Goal: Task Accomplishment & Management: Use online tool/utility

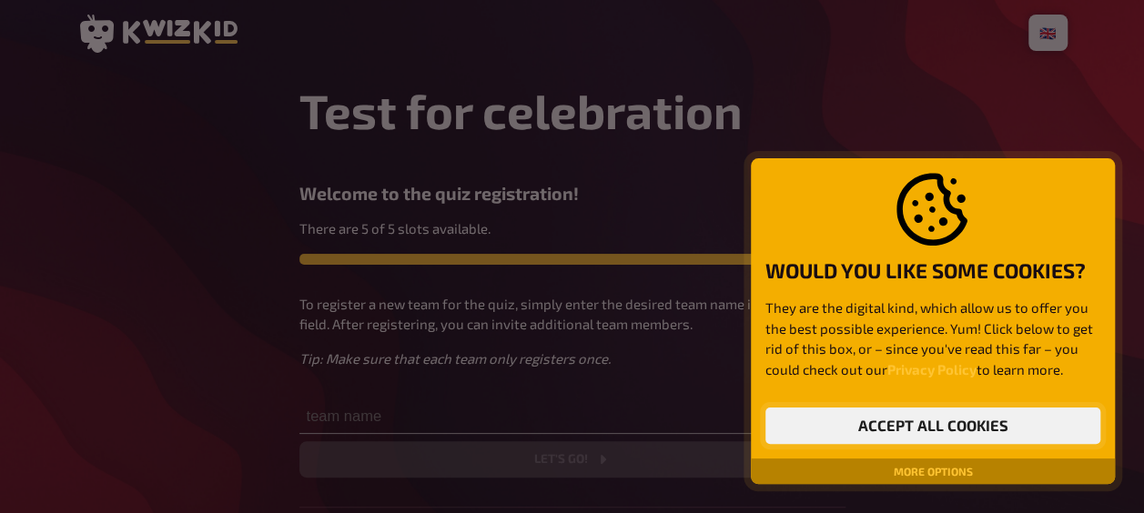
click at [961, 426] on button "Accept all cookies" at bounding box center [932, 426] width 335 height 36
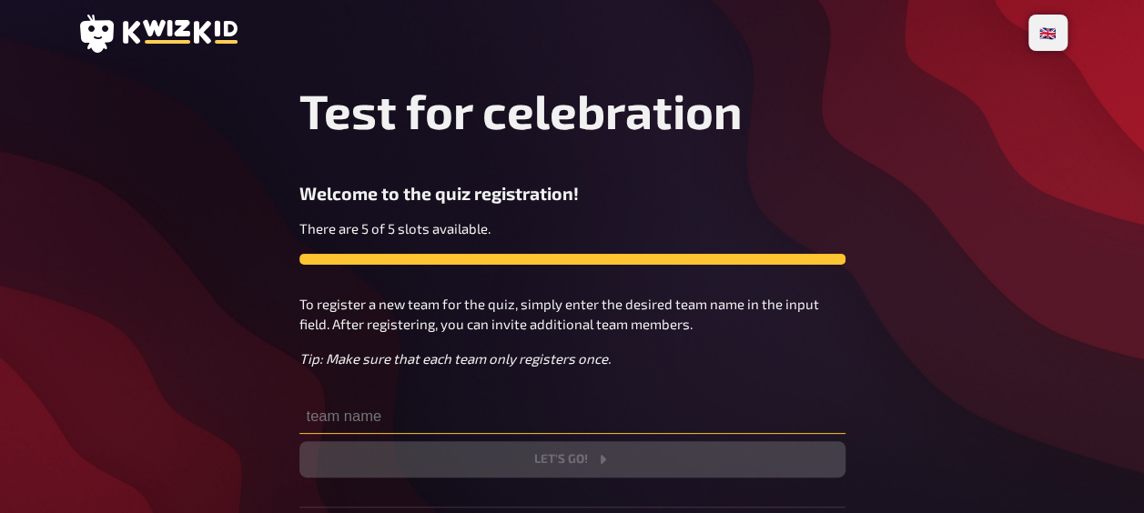
click at [376, 411] on input "text" at bounding box center [572, 416] width 546 height 36
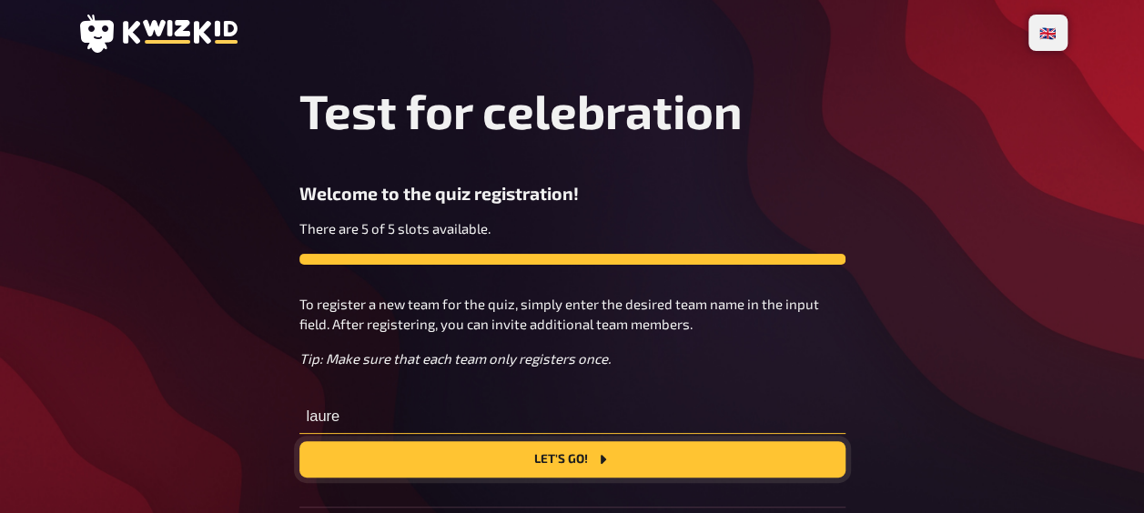
type input "laure"
click at [579, 461] on button "Let's go!" at bounding box center [572, 459] width 546 height 36
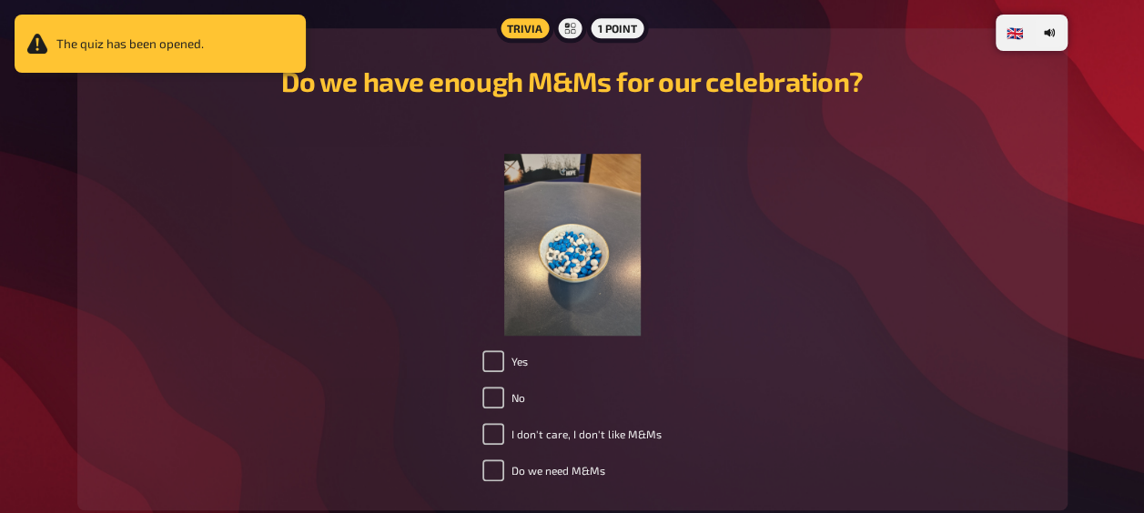
scroll to position [557, 0]
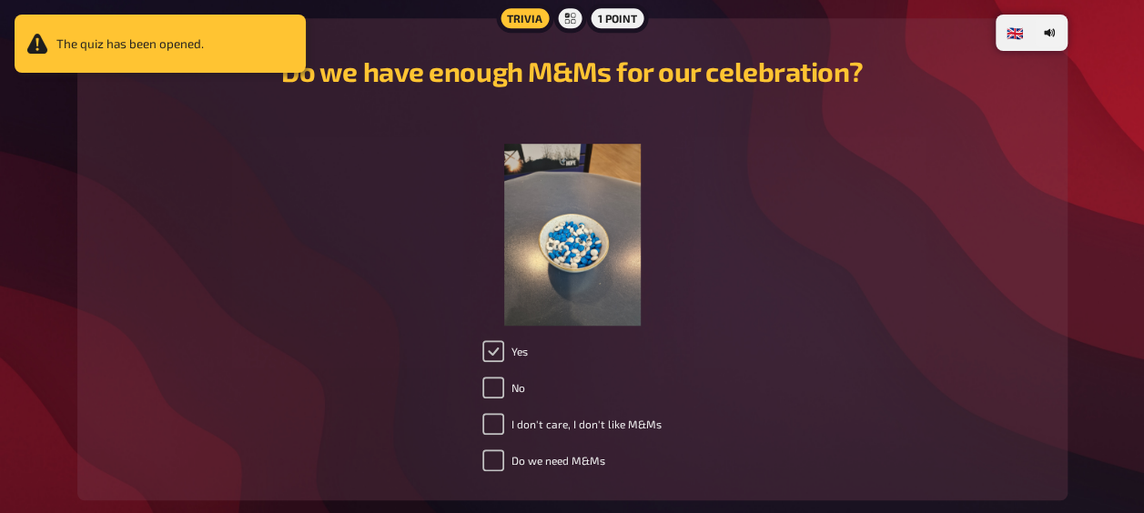
click at [504, 352] on input "Yes" at bounding box center [493, 351] width 22 height 22
checkbox input "true"
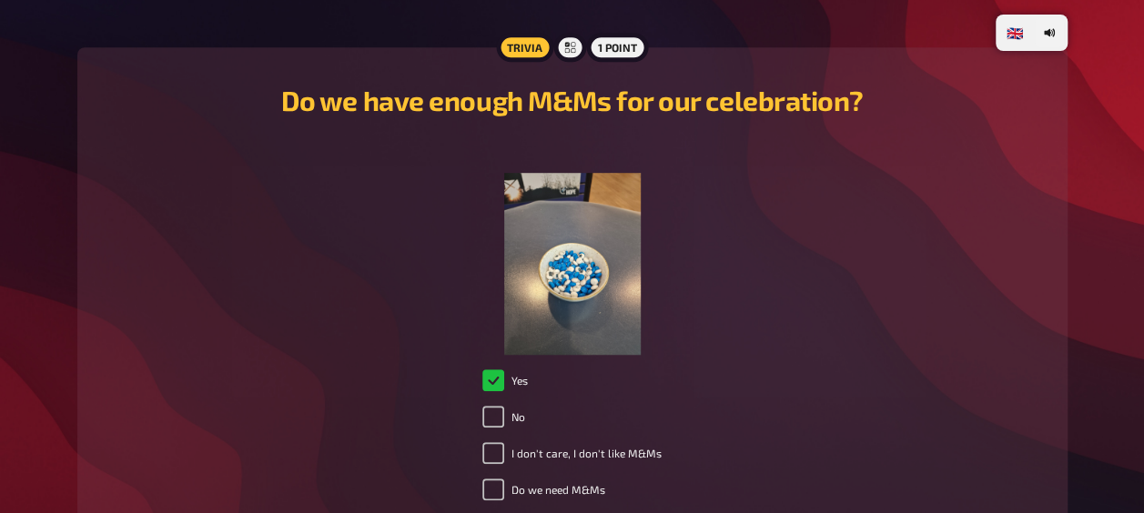
scroll to position [708, 0]
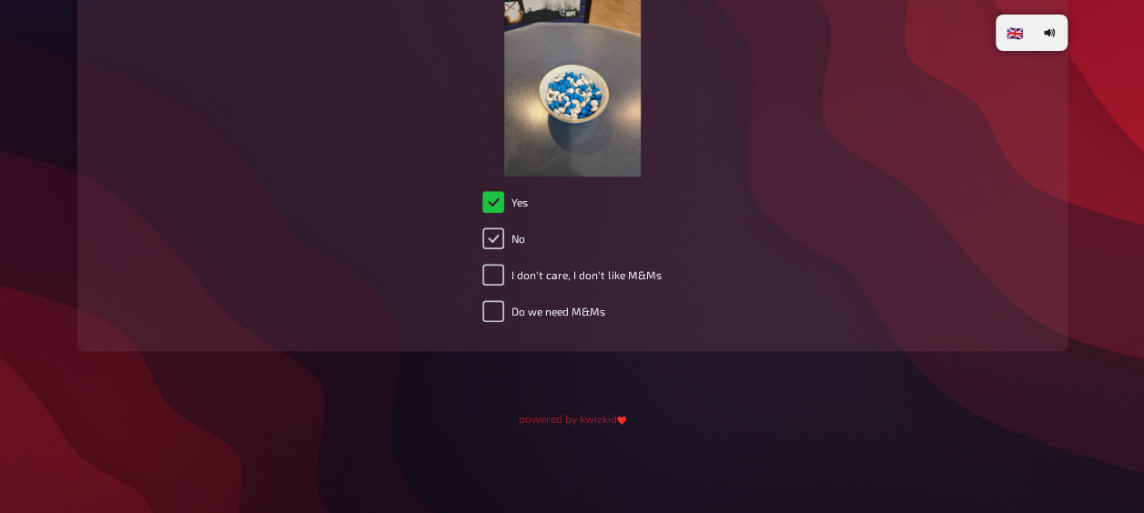
click at [498, 235] on input "No" at bounding box center [493, 239] width 22 height 22
checkbox input "true"
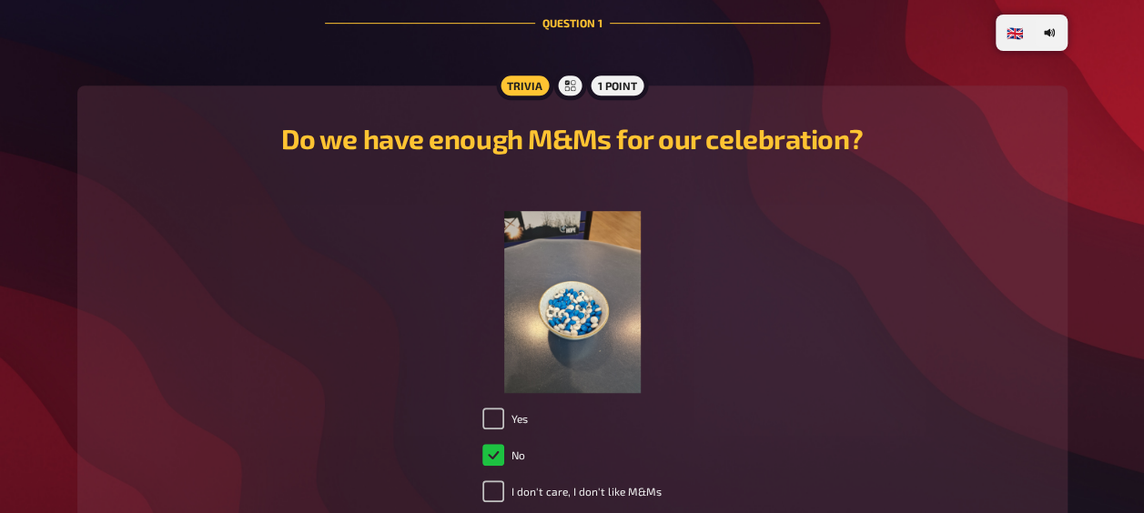
scroll to position [617, 0]
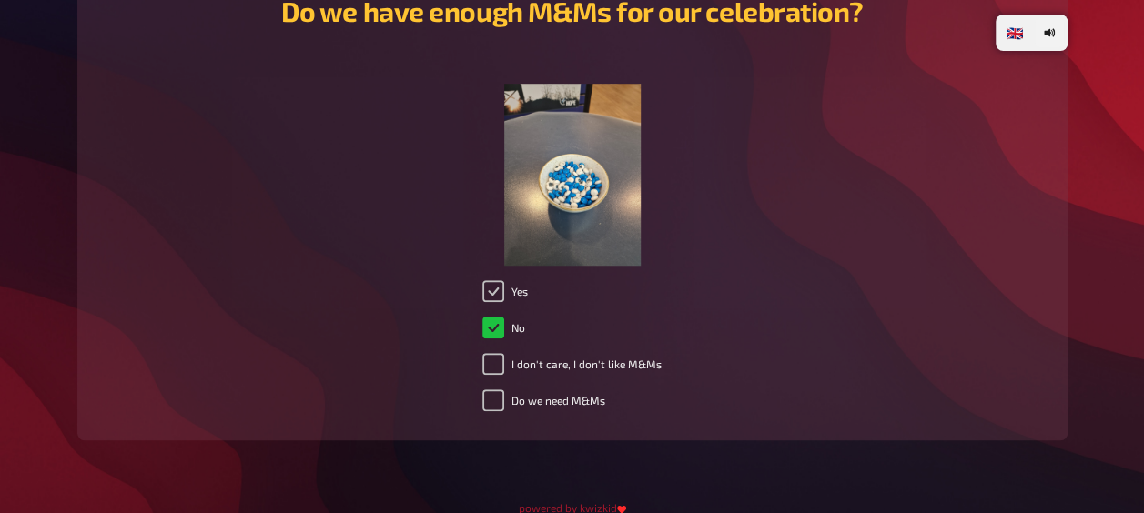
click at [495, 285] on input "Yes" at bounding box center [493, 291] width 22 height 22
checkbox input "true"
checkbox input "false"
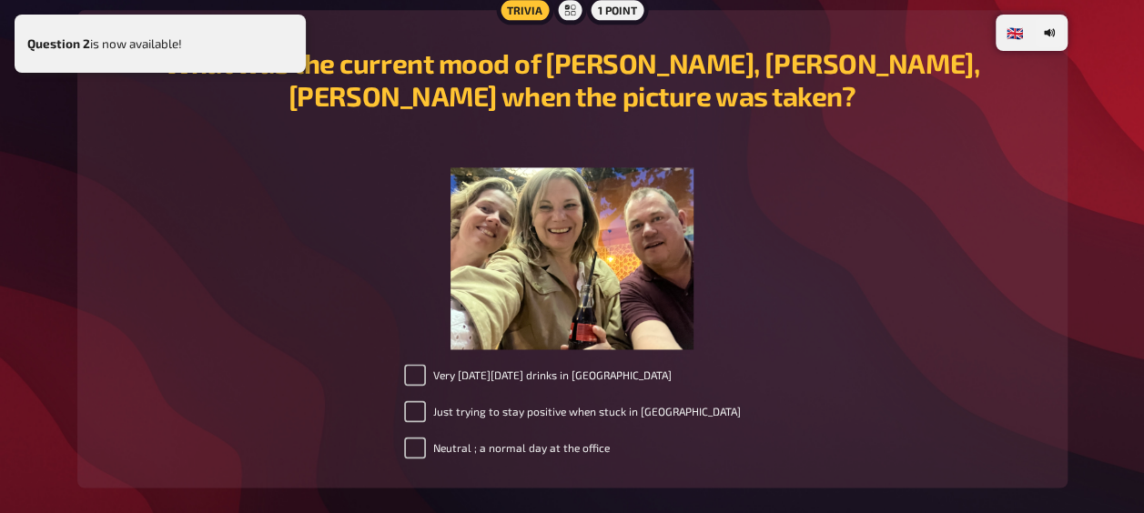
scroll to position [1163, 0]
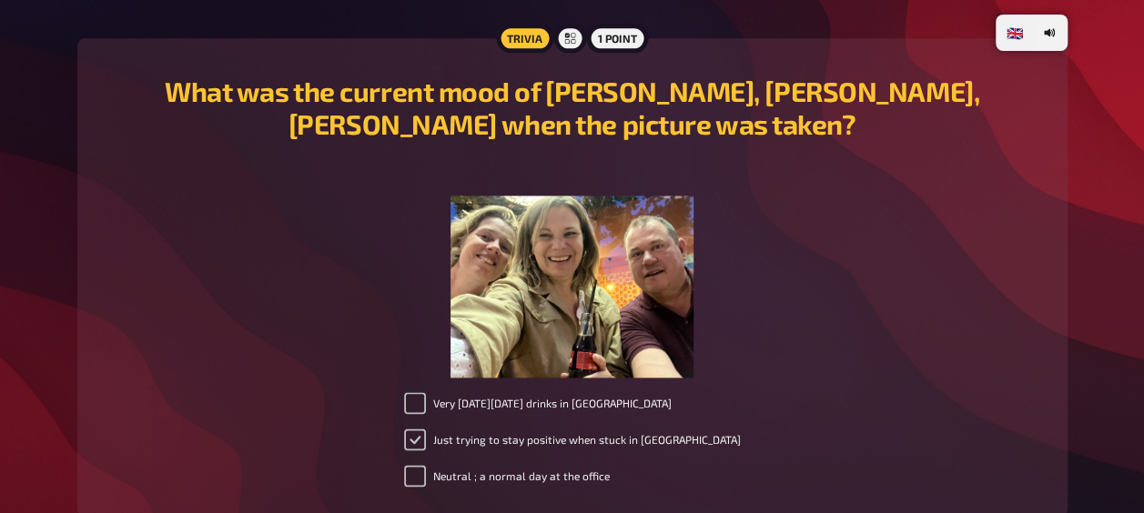
click at [426, 443] on input "Just trying to stay positive when stuck in [GEOGRAPHIC_DATA]" at bounding box center [415, 440] width 22 height 22
checkbox input "true"
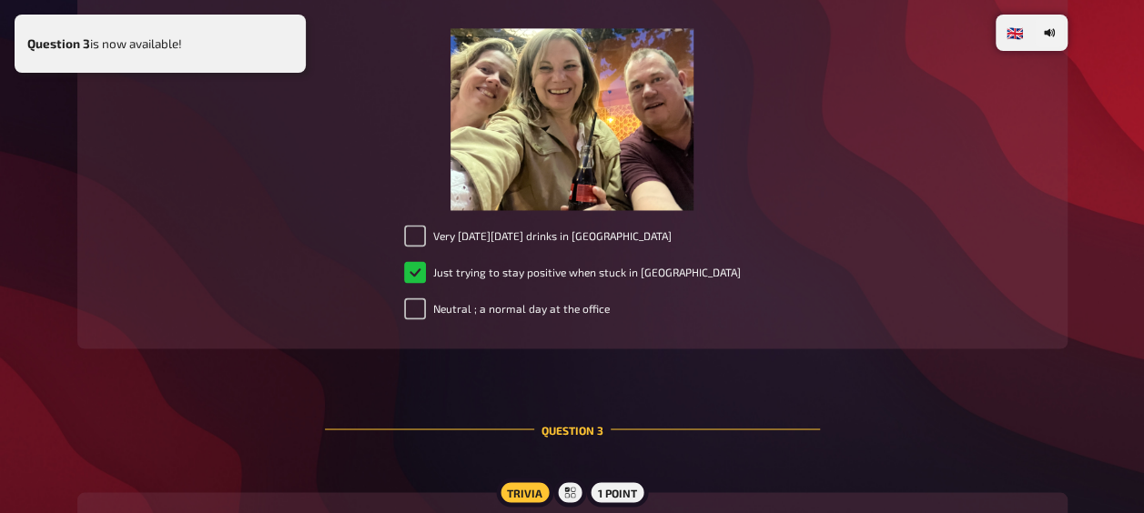
scroll to position [1668, 0]
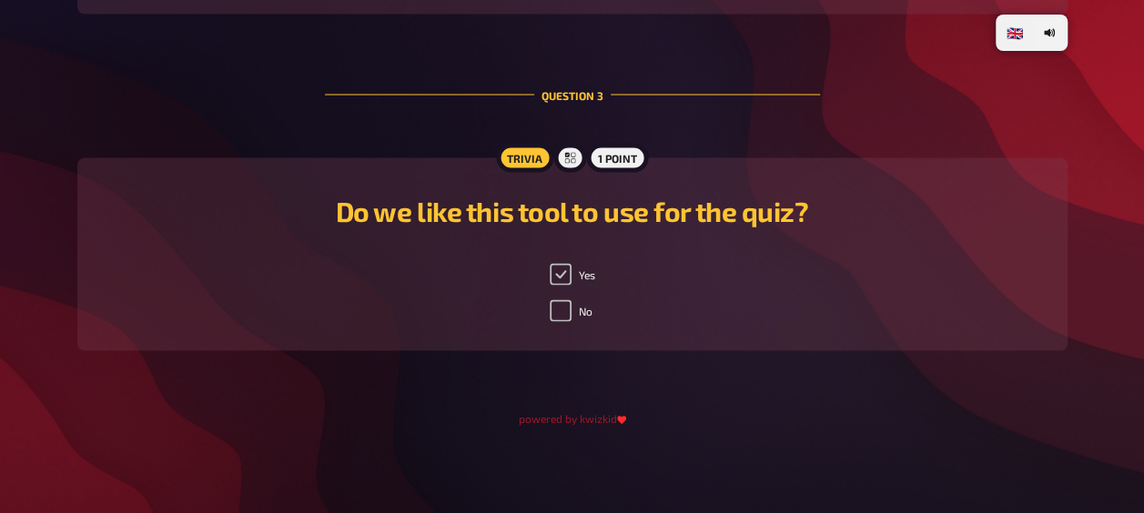
click at [558, 272] on input "Yes" at bounding box center [561, 274] width 22 height 22
checkbox input "true"
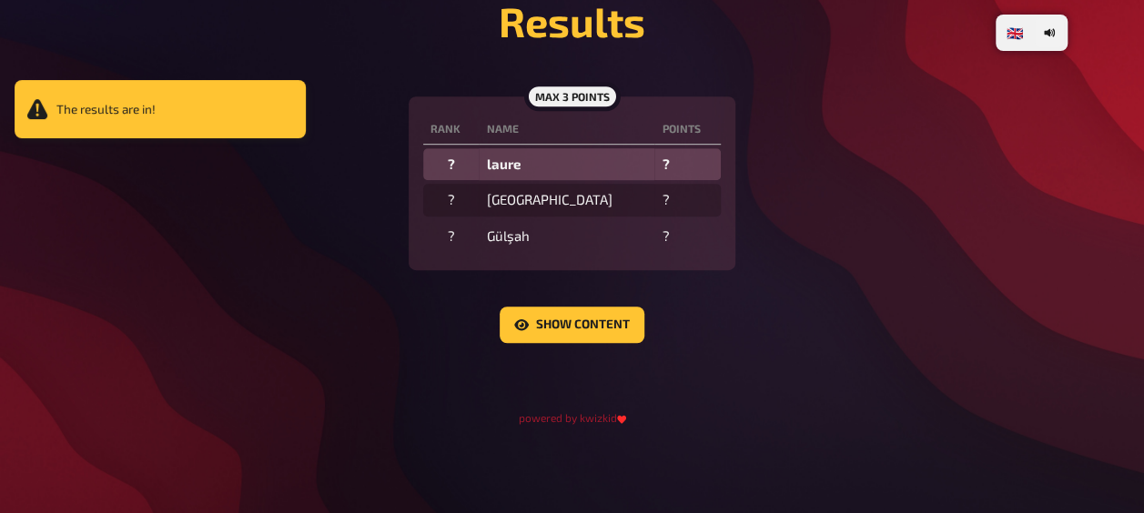
scroll to position [430, 0]
